Goal: Information Seeking & Learning: Learn about a topic

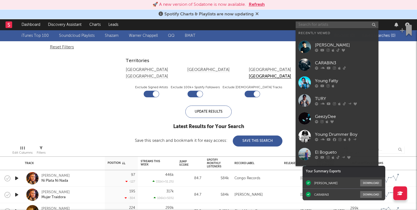
click at [307, 25] on input "text" at bounding box center [336, 24] width 83 height 7
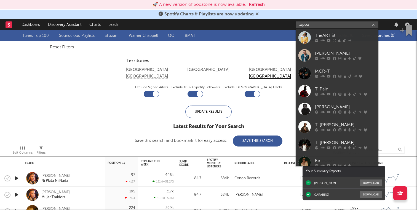
type input "topboy"
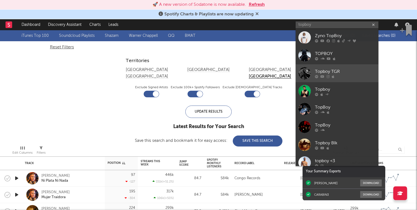
click at [316, 67] on link "Topboy TGR" at bounding box center [336, 73] width 83 height 18
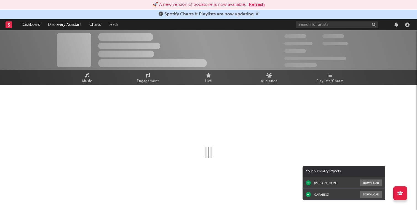
select select "1w"
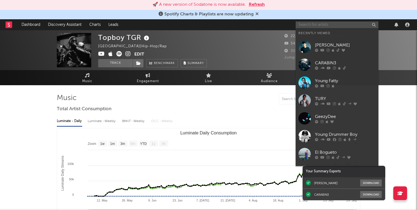
click at [314, 25] on input "text" at bounding box center [336, 24] width 83 height 7
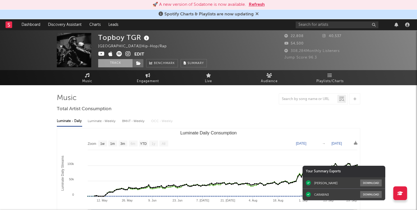
click at [116, 62] on button "Track" at bounding box center [115, 63] width 34 height 8
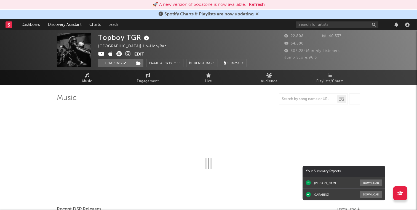
select select "1w"
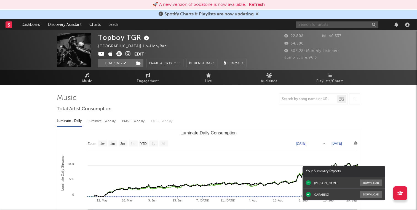
click at [305, 27] on input "text" at bounding box center [336, 24] width 83 height 7
type input "s"
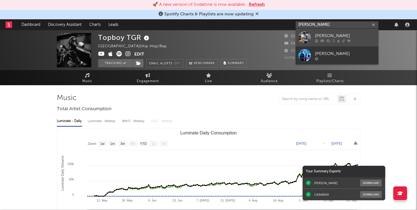
type input "[PERSON_NAME]"
click at [321, 33] on div "[PERSON_NAME]" at bounding box center [345, 36] width 61 height 7
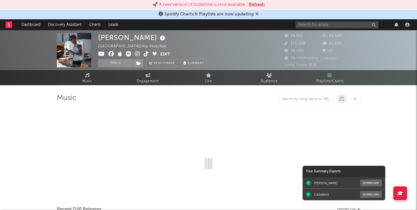
select select "6m"
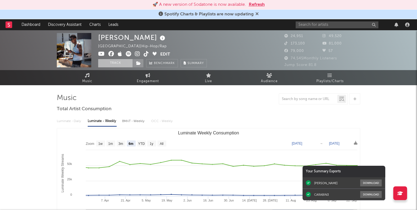
click at [115, 65] on button "Track" at bounding box center [115, 63] width 34 height 8
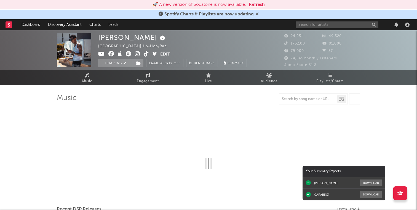
select select "6m"
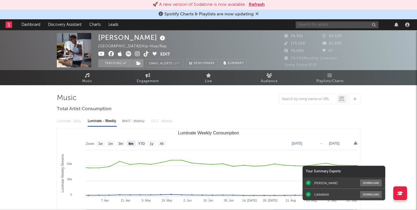
click at [312, 27] on input "text" at bounding box center [336, 24] width 83 height 7
click at [325, 24] on input "[PERSON_NAME][US_STATE]" at bounding box center [336, 24] width 83 height 7
click at [332, 23] on input "[PERSON_NAME]" at bounding box center [336, 24] width 83 height 7
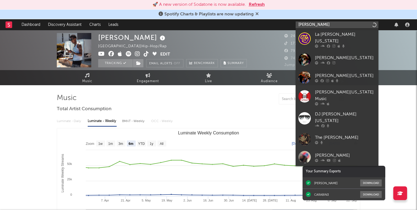
type input "[PERSON_NAME]"
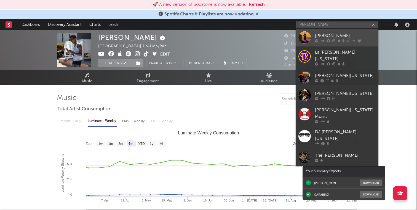
click at [332, 33] on div "[PERSON_NAME]" at bounding box center [345, 36] width 61 height 7
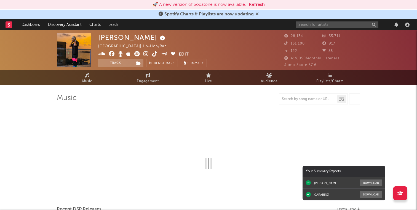
select select "6m"
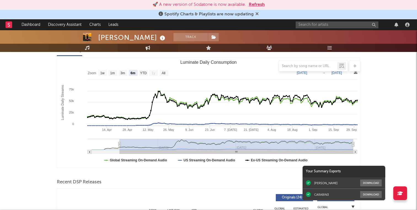
scroll to position [75, 0]
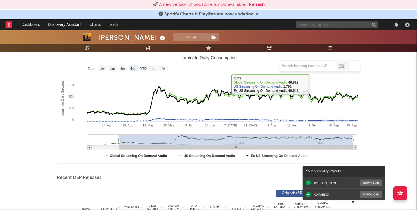
click at [332, 27] on input "text" at bounding box center [336, 24] width 83 height 7
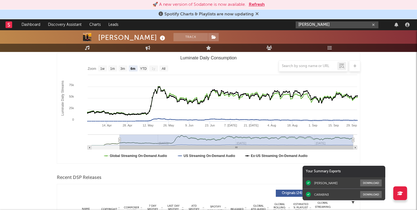
type input "[PERSON_NAME]"
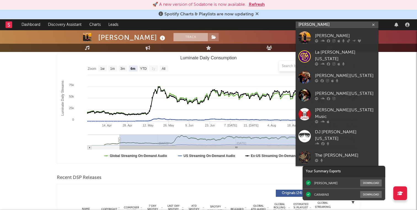
scroll to position [0, 0]
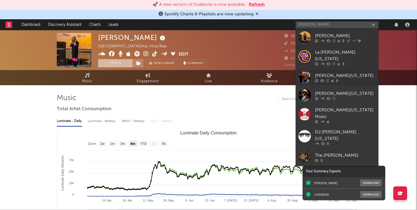
click at [125, 63] on button "Track" at bounding box center [115, 63] width 34 height 8
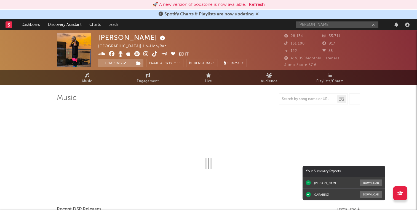
select select "6m"
